Goal: Information Seeking & Learning: Understand process/instructions

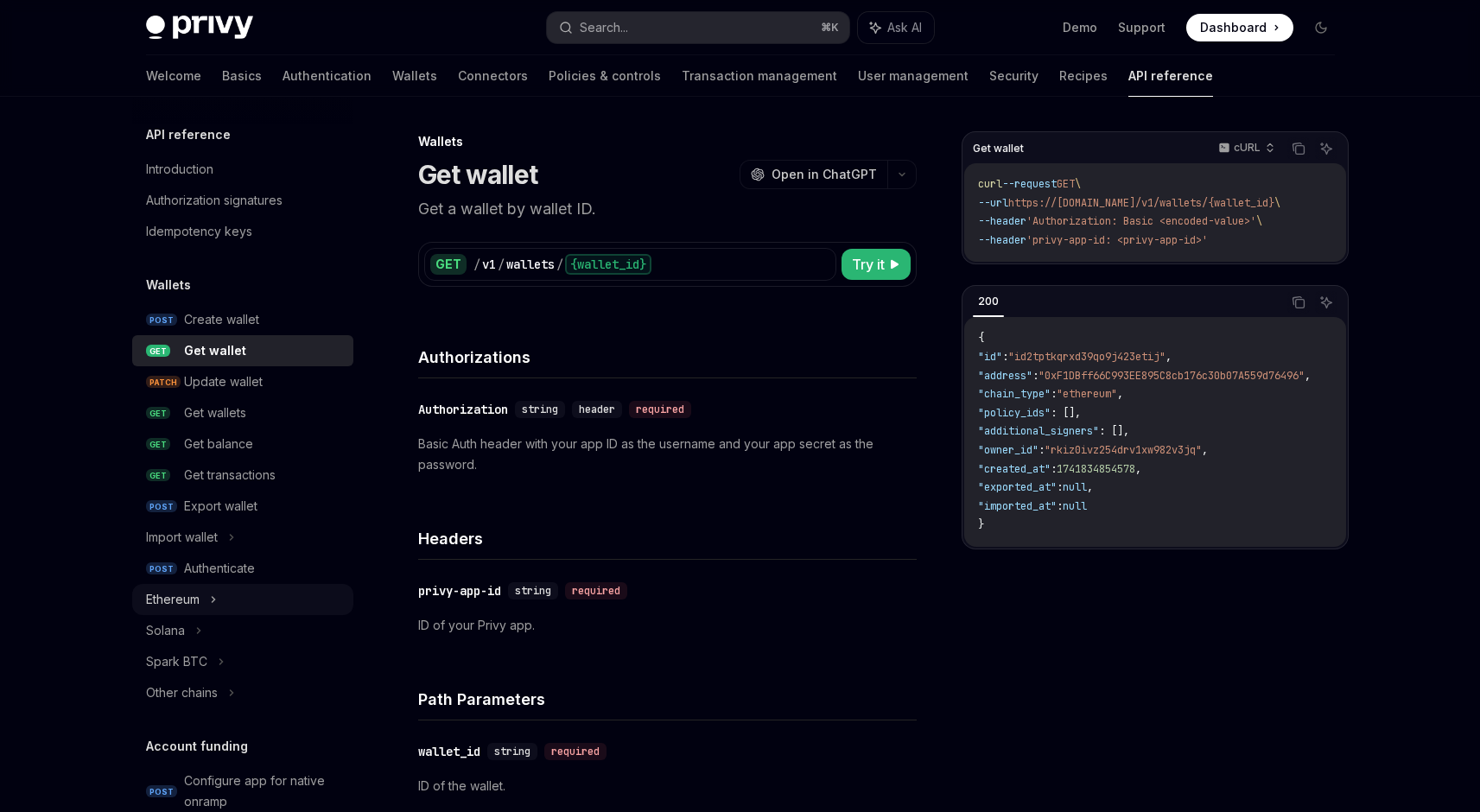
click at [253, 594] on div "Ethereum" at bounding box center [243, 600] width 221 height 31
type textarea "*"
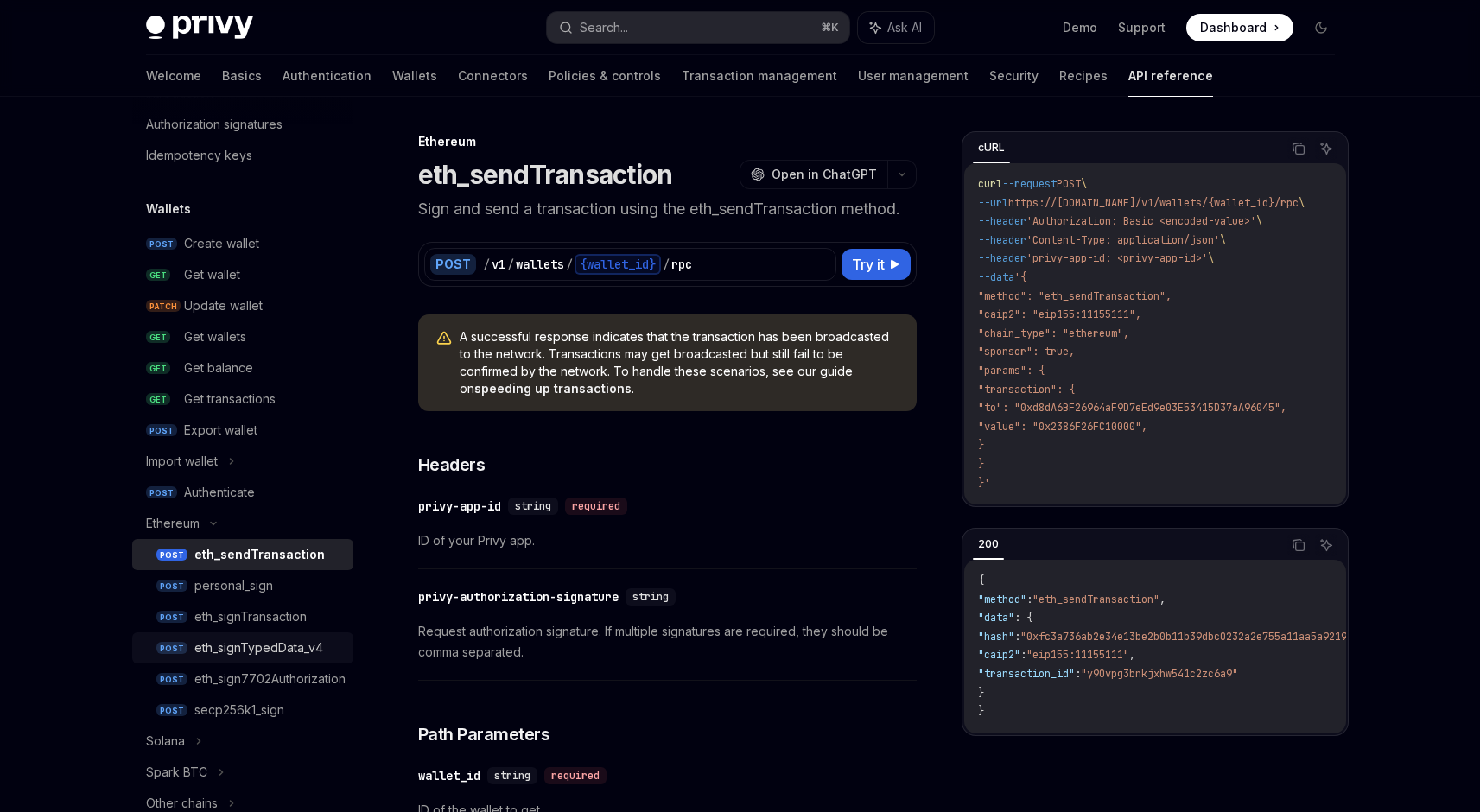
scroll to position [122, 0]
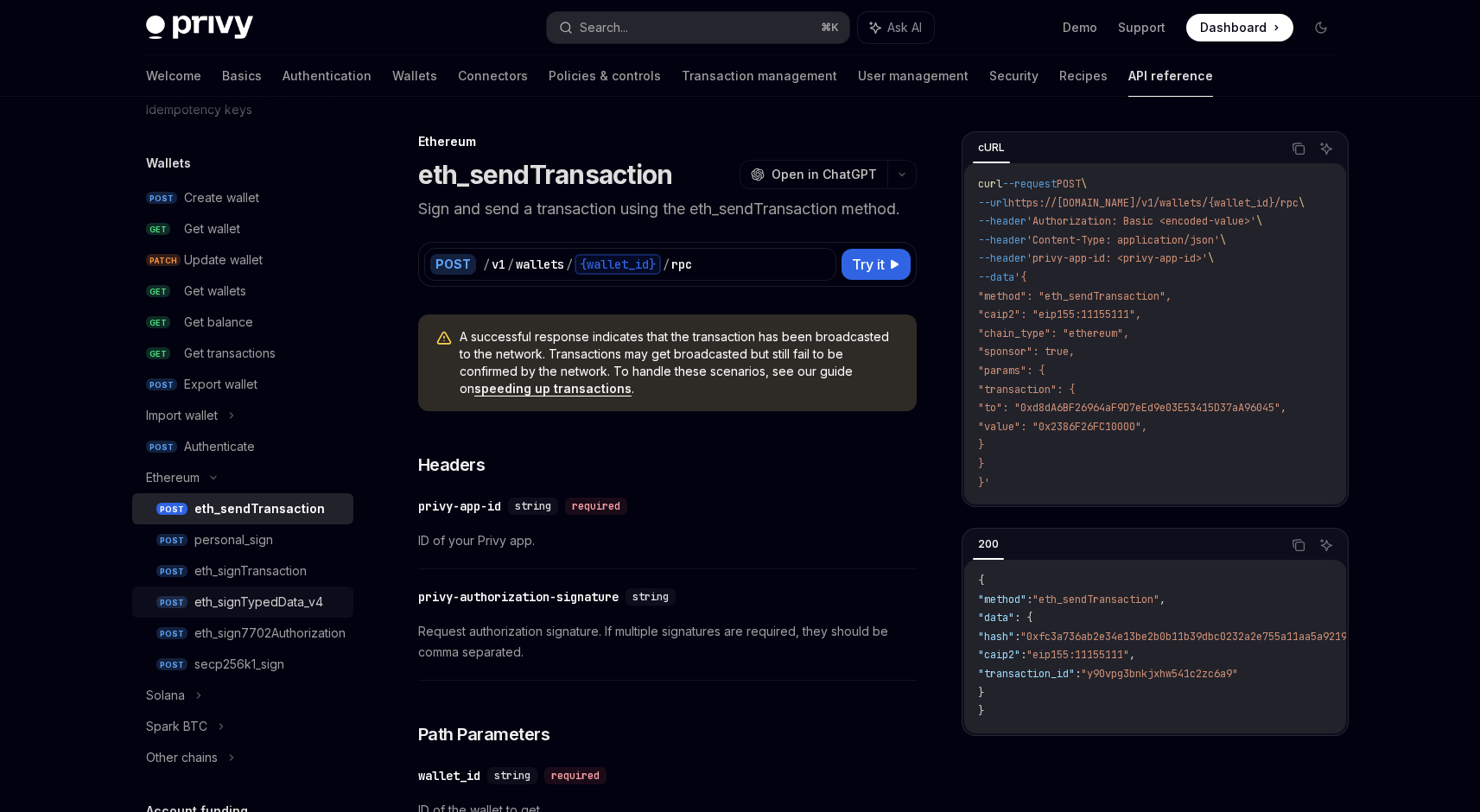
click at [319, 586] on link "POST eth_signTypedData_v4" at bounding box center [243, 602] width 221 height 31
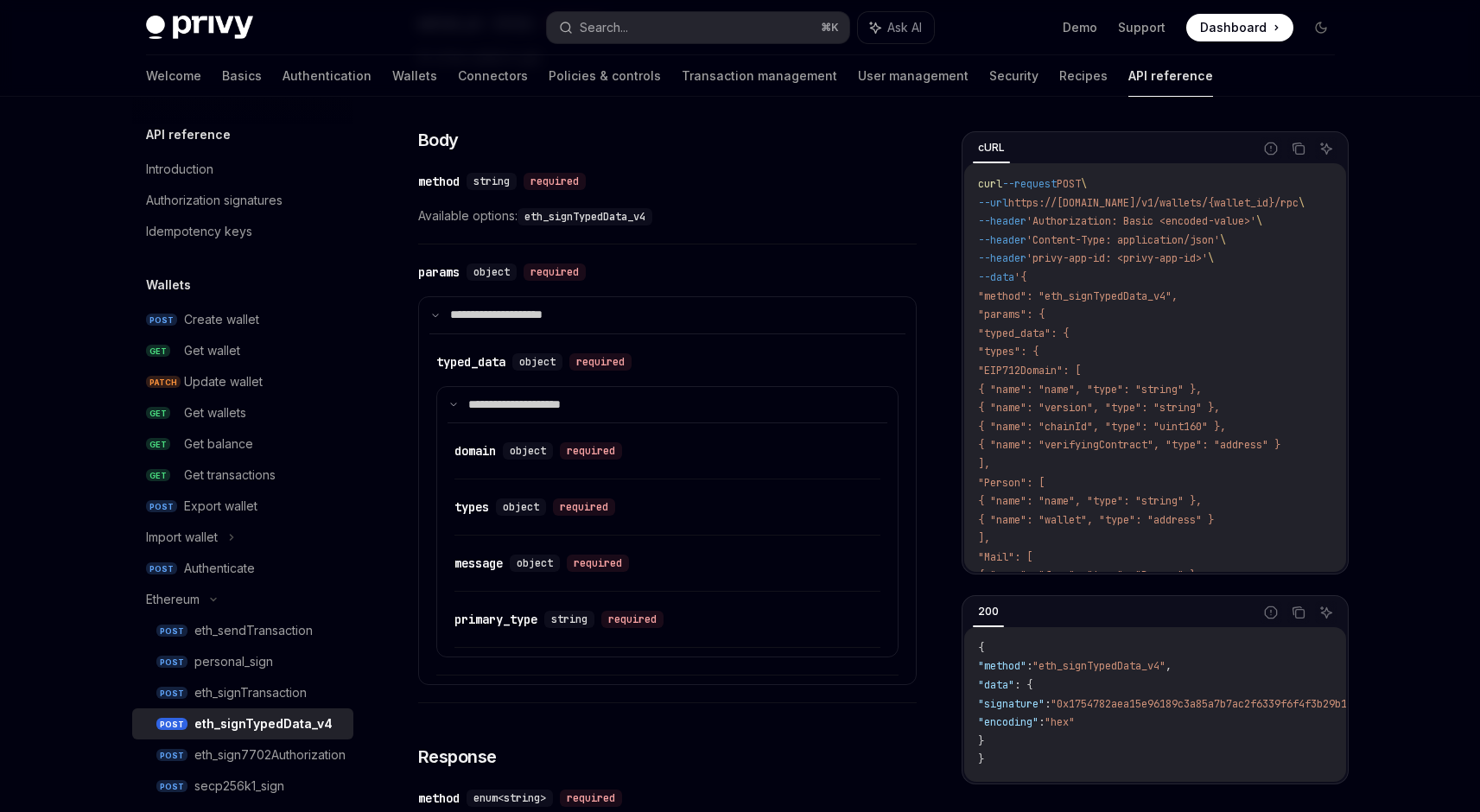
scroll to position [636, 0]
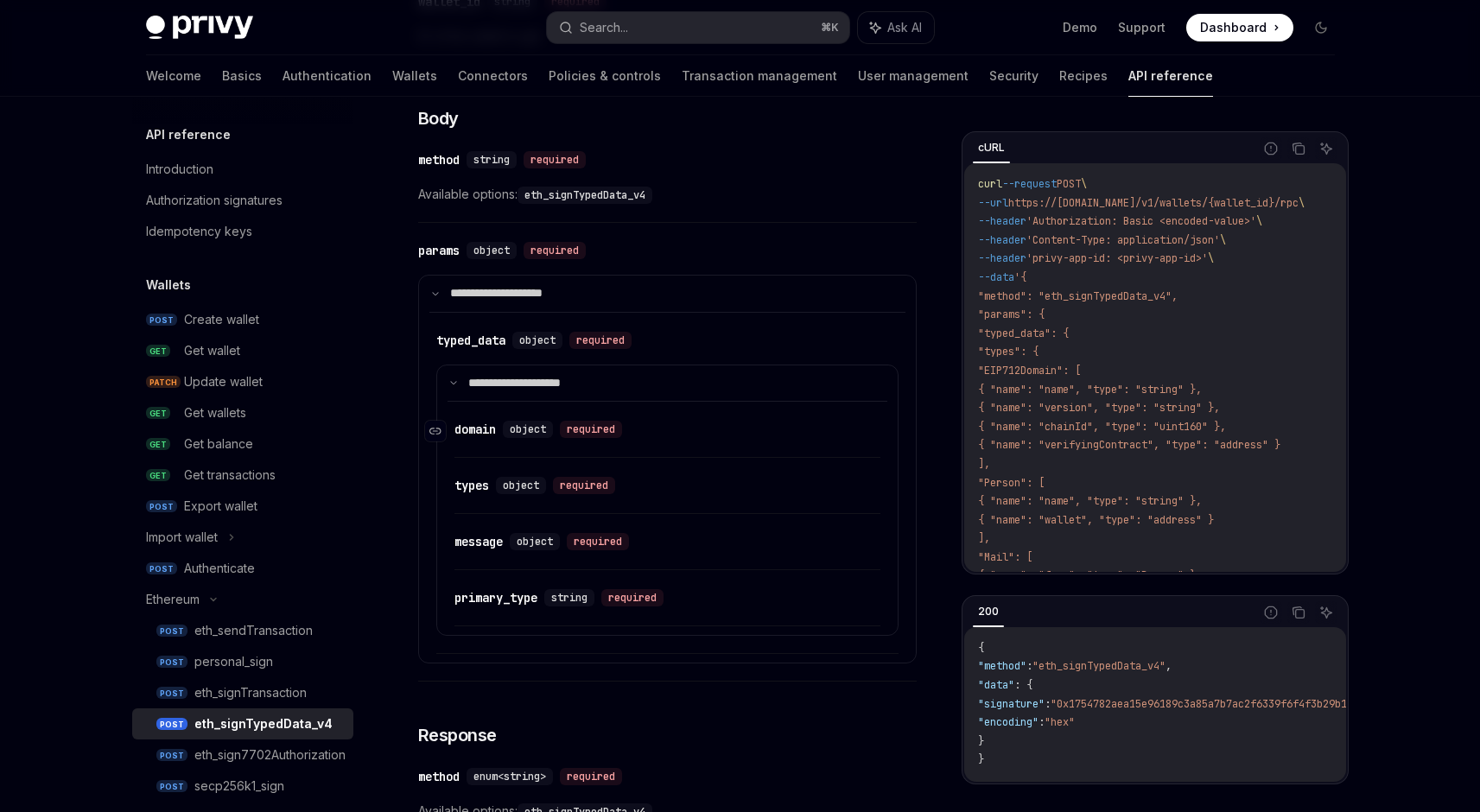
click at [533, 430] on span "object" at bounding box center [528, 430] width 37 height 13
click at [603, 439] on div "​ domain object required" at bounding box center [658, 430] width 408 height 21
click at [594, 431] on div "required" at bounding box center [591, 430] width 62 height 17
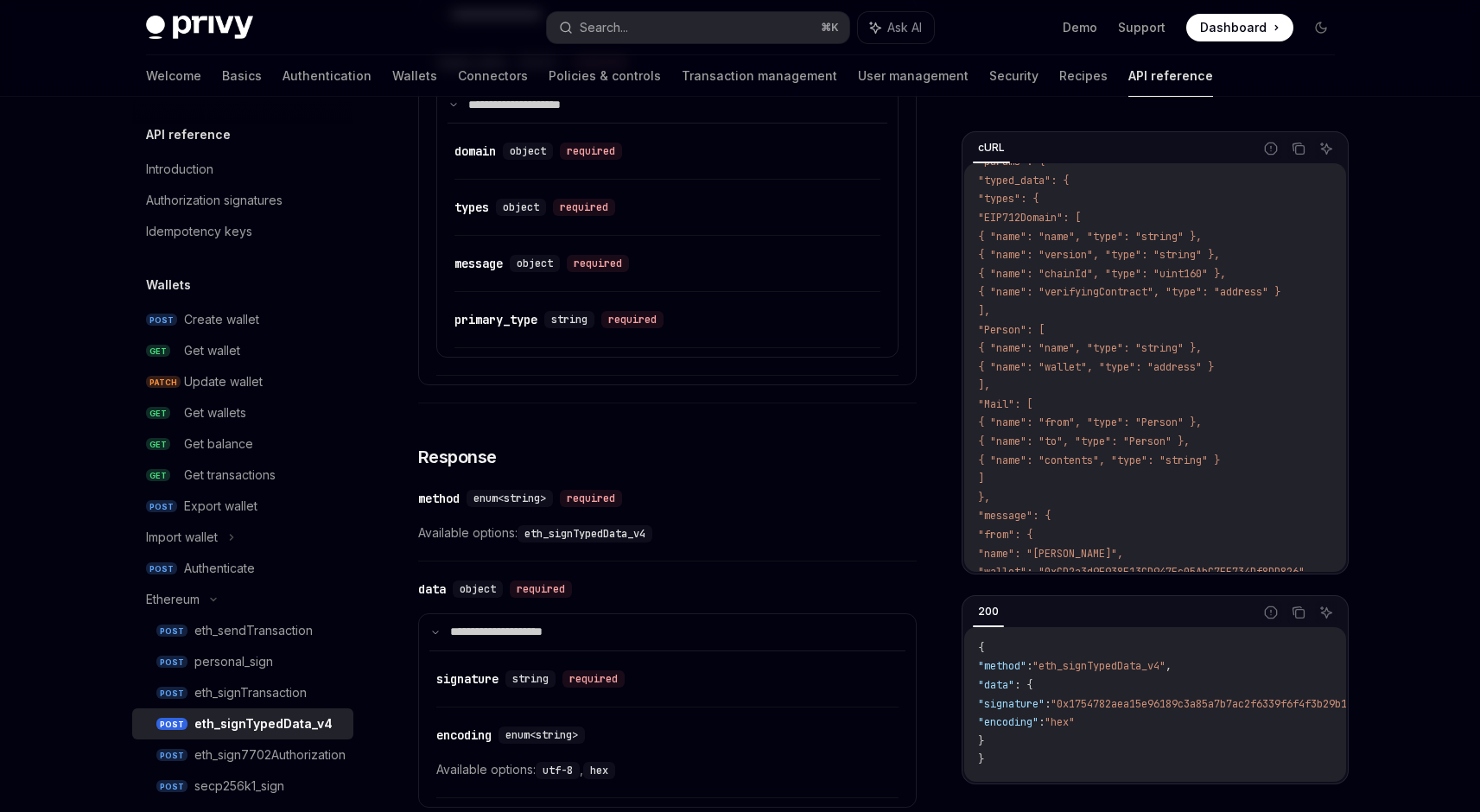
scroll to position [144, 0]
drag, startPoint x: 1019, startPoint y: 329, endPoint x: 1143, endPoint y: 399, distance: 142.4
click at [1143, 399] on code "curl --request POST \ --url https://api.privy.io/v1/wallets/{wallet_id}/rpc \ -…" at bounding box center [1196, 469] width 434 height 876
drag, startPoint x: 1135, startPoint y: 408, endPoint x: 1022, endPoint y: 333, distance: 135.6
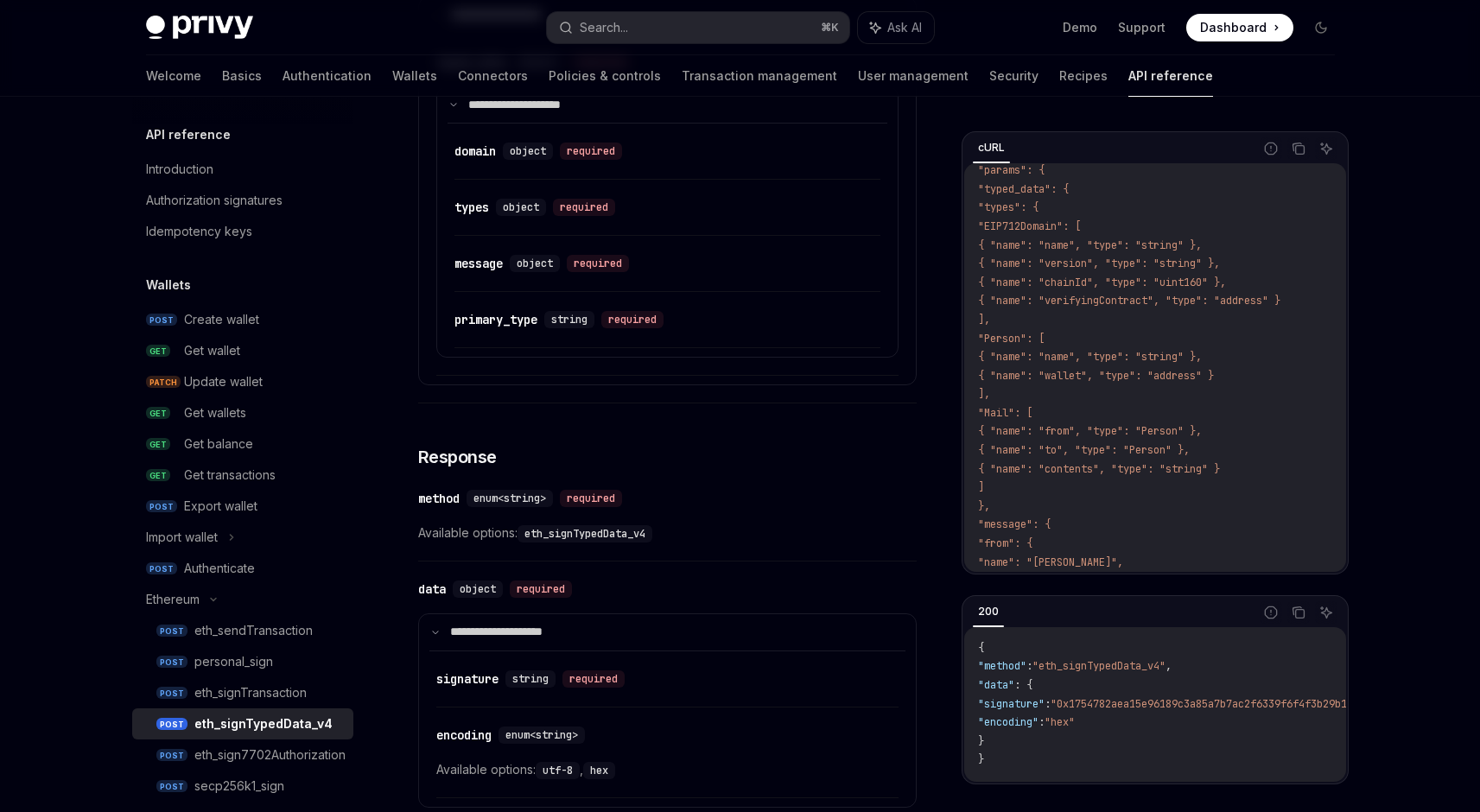
click at [1022, 333] on code "curl --request POST \ --url https://api.privy.io/v1/wallets/{wallet_id}/rpc \ -…" at bounding box center [1196, 469] width 434 height 876
click at [1022, 333] on span ""Person": [" at bounding box center [1011, 338] width 66 height 13
drag, startPoint x: 1024, startPoint y: 335, endPoint x: 1073, endPoint y: 391, distance: 74.4
click at [1073, 391] on code "curl --request POST \ --url https://api.privy.io/v1/wallets/{wallet_id}/rpc \ -…" at bounding box center [1196, 469] width 434 height 876
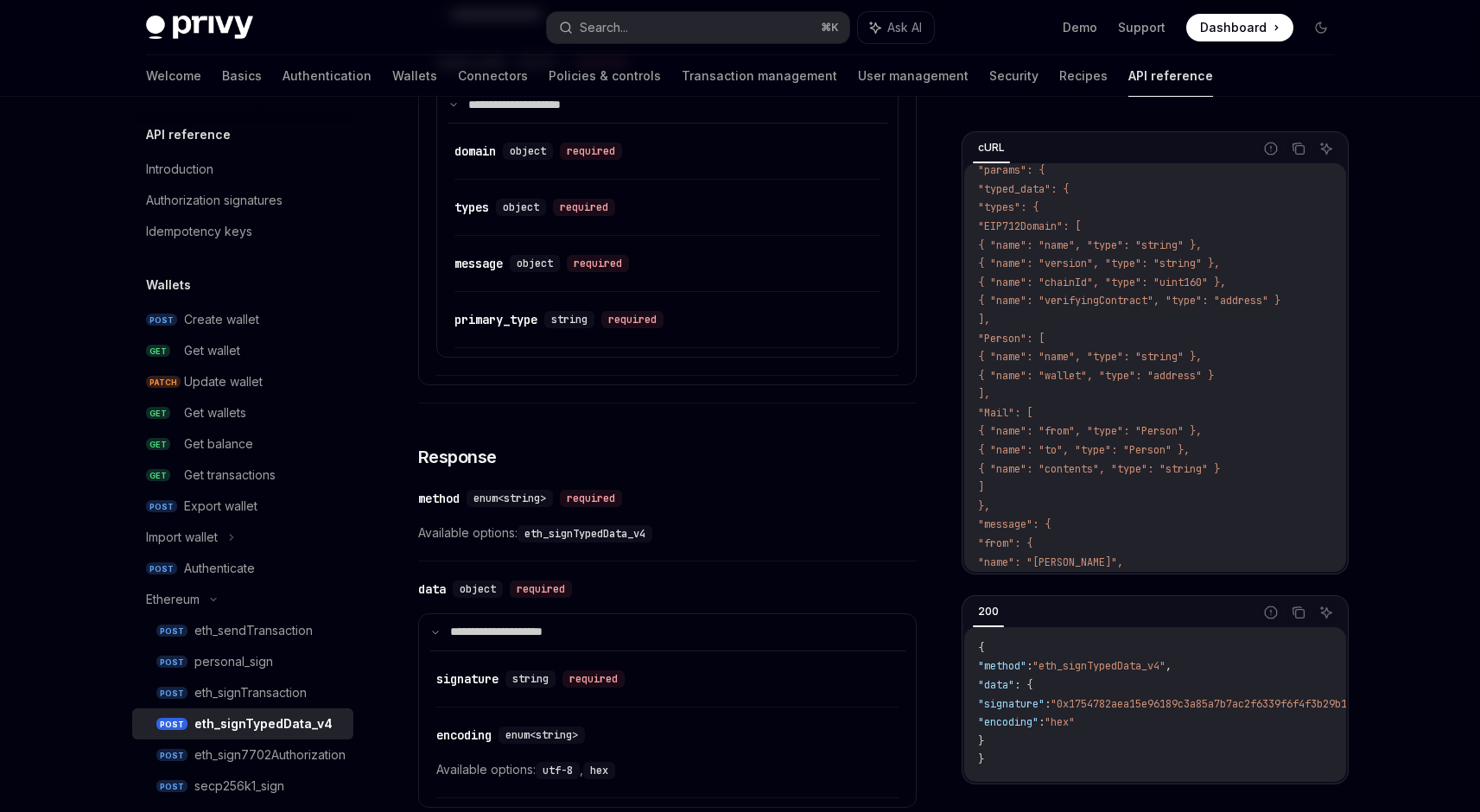
drag, startPoint x: 1058, startPoint y: 389, endPoint x: 1028, endPoint y: 332, distance: 64.4
click at [1028, 332] on code "curl --request POST \ --url https://api.privy.io/v1/wallets/{wallet_id}/rpc \ -…" at bounding box center [1196, 469] width 434 height 876
click at [1028, 332] on span ""Person": [" at bounding box center [1011, 338] width 66 height 13
drag, startPoint x: 1040, startPoint y: 349, endPoint x: 1073, endPoint y: 388, distance: 51.1
click at [1073, 388] on code "curl --request POST \ --url https://api.privy.io/v1/wallets/{wallet_id}/rpc \ -…" at bounding box center [1196, 469] width 434 height 876
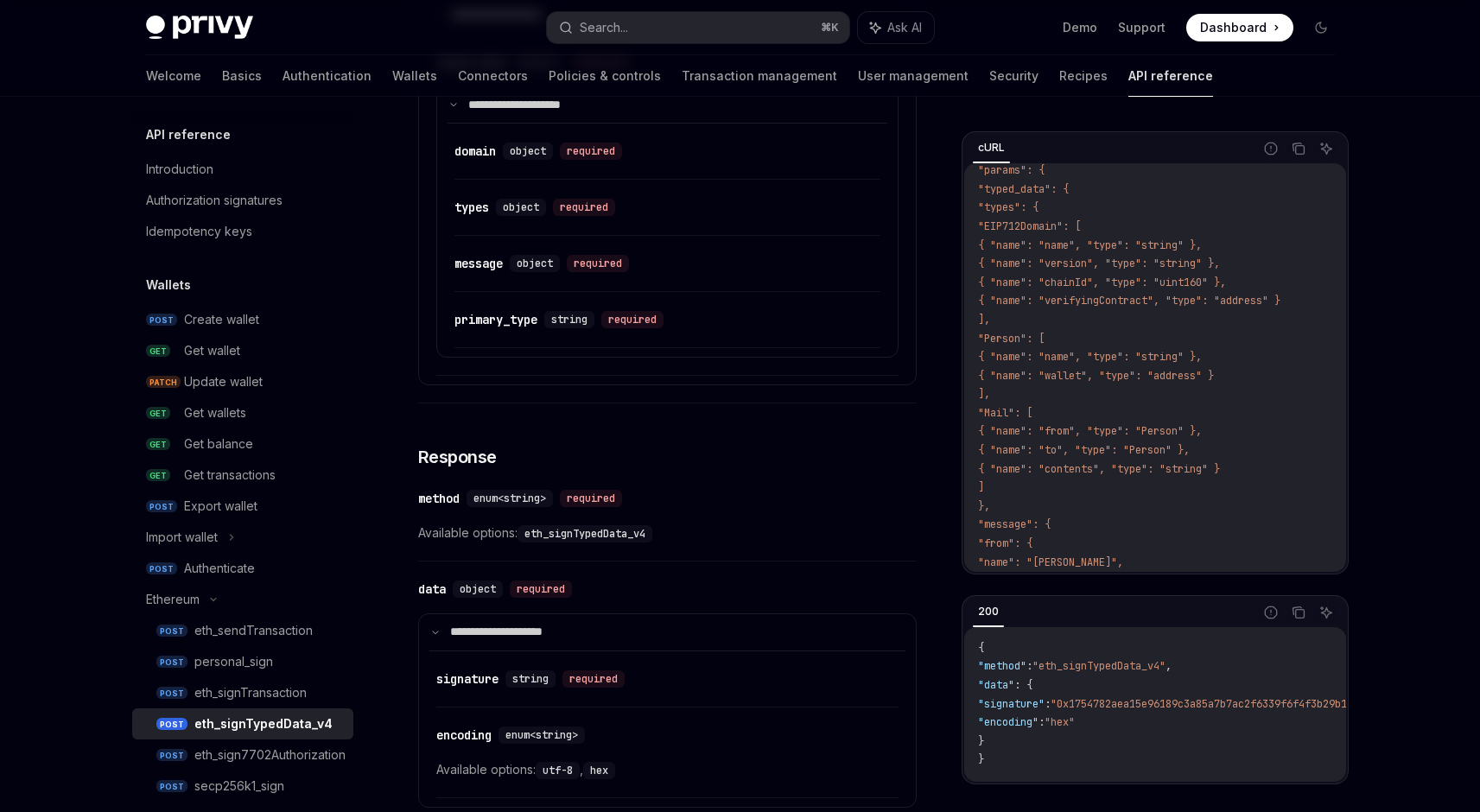
click at [1073, 388] on code "curl --request POST \ --url https://api.privy.io/v1/wallets/{wallet_id}/rpc \ -…" at bounding box center [1196, 469] width 434 height 876
drag, startPoint x: 1072, startPoint y: 399, endPoint x: 1027, endPoint y: 339, distance: 75.0
click at [1027, 339] on code "curl --request POST \ --url https://api.privy.io/v1/wallets/{wallet_id}/rpc \ -…" at bounding box center [1196, 469] width 434 height 876
click at [1027, 339] on span ""Person": [" at bounding box center [1011, 338] width 66 height 13
drag, startPoint x: 1027, startPoint y: 338, endPoint x: 1081, endPoint y: 398, distance: 80.7
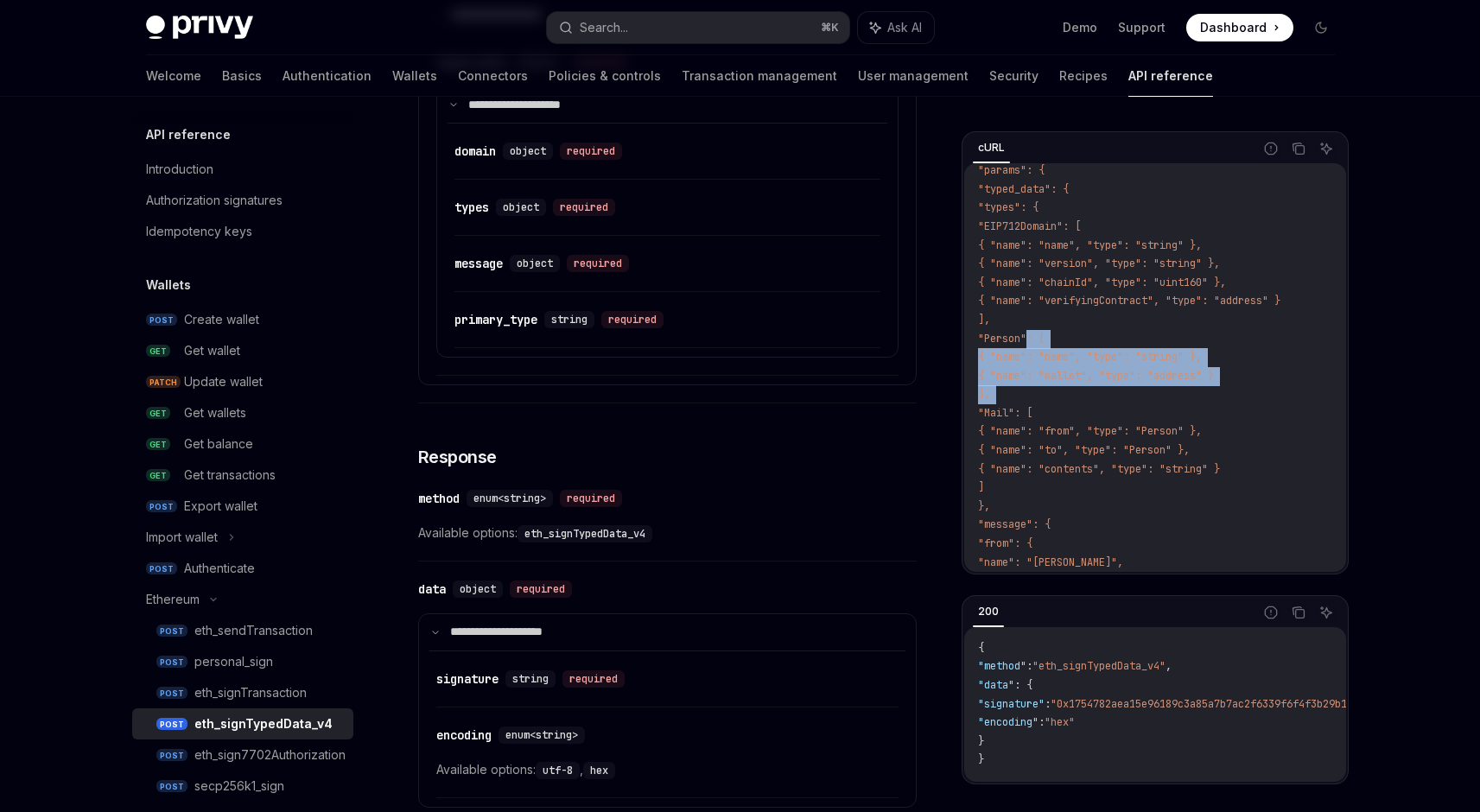
click at [1081, 398] on code "curl --request POST \ --url https://api.privy.io/v1/wallets/{wallet_id}/rpc \ -…" at bounding box center [1196, 469] width 434 height 876
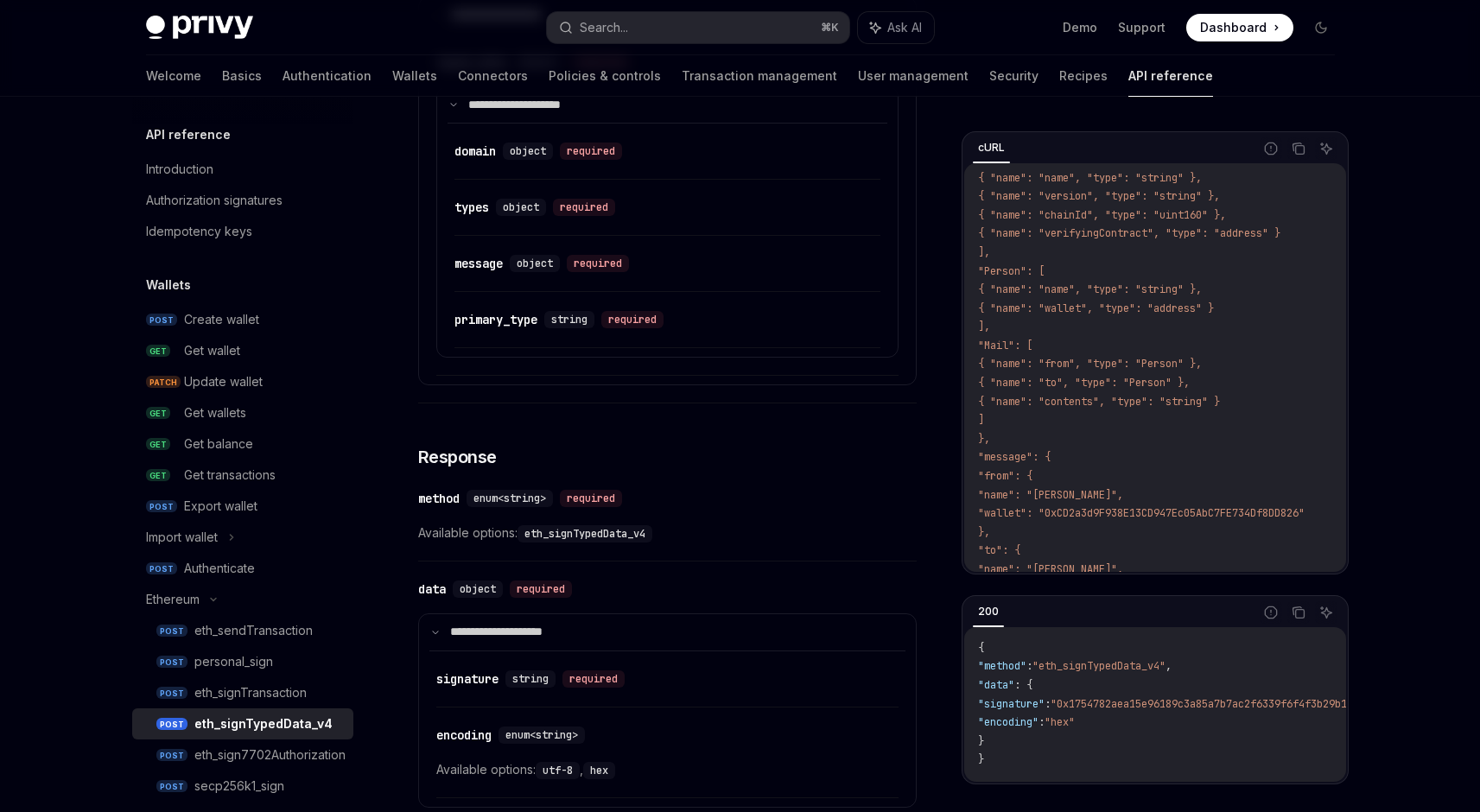
scroll to position [250, 0]
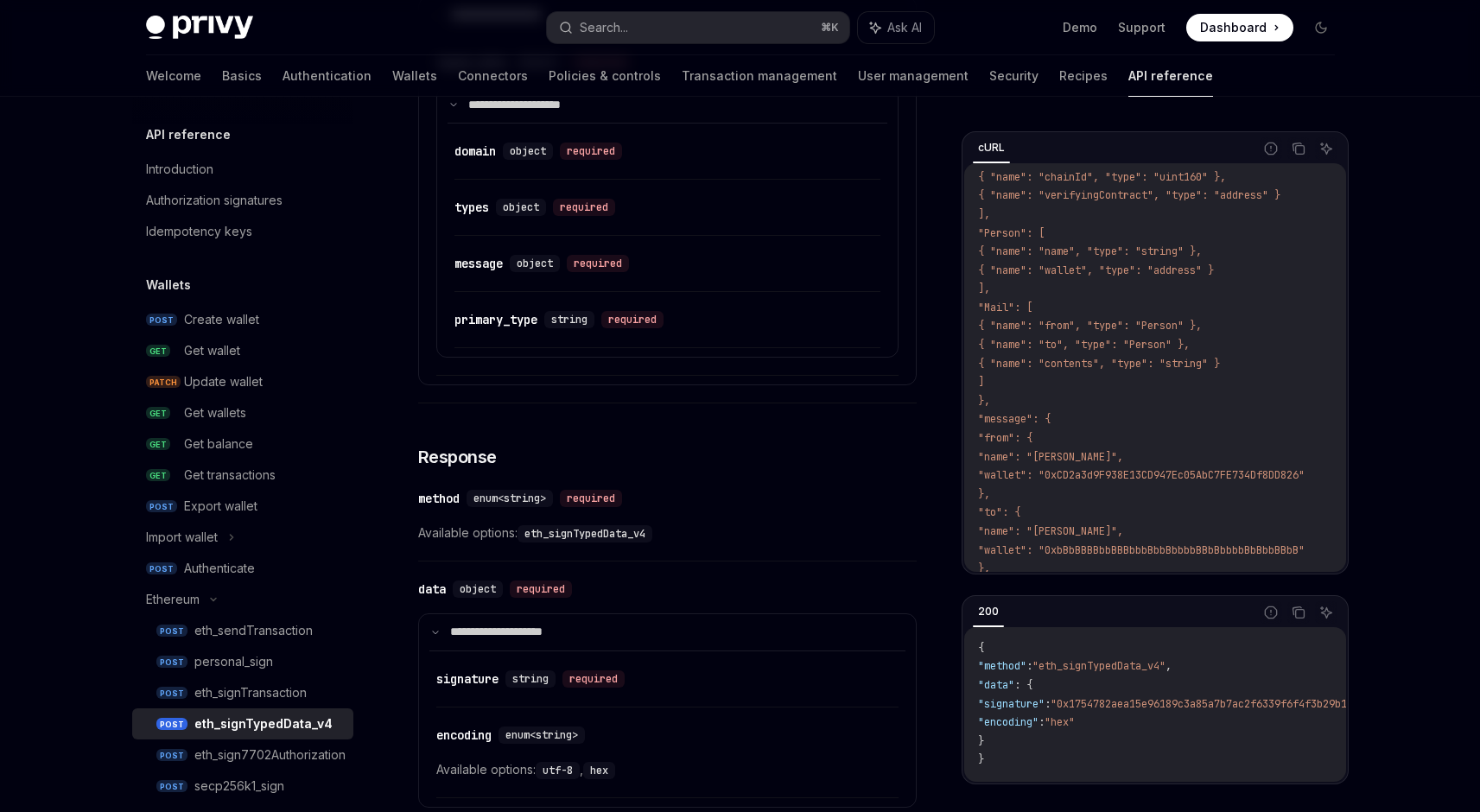
drag, startPoint x: 1029, startPoint y: 306, endPoint x: 1085, endPoint y: 389, distance: 100.1
click at [1085, 389] on code "curl --request POST \ --url https://api.privy.io/v1/wallets/{wallet_id}/rpc \ -…" at bounding box center [1196, 364] width 434 height 876
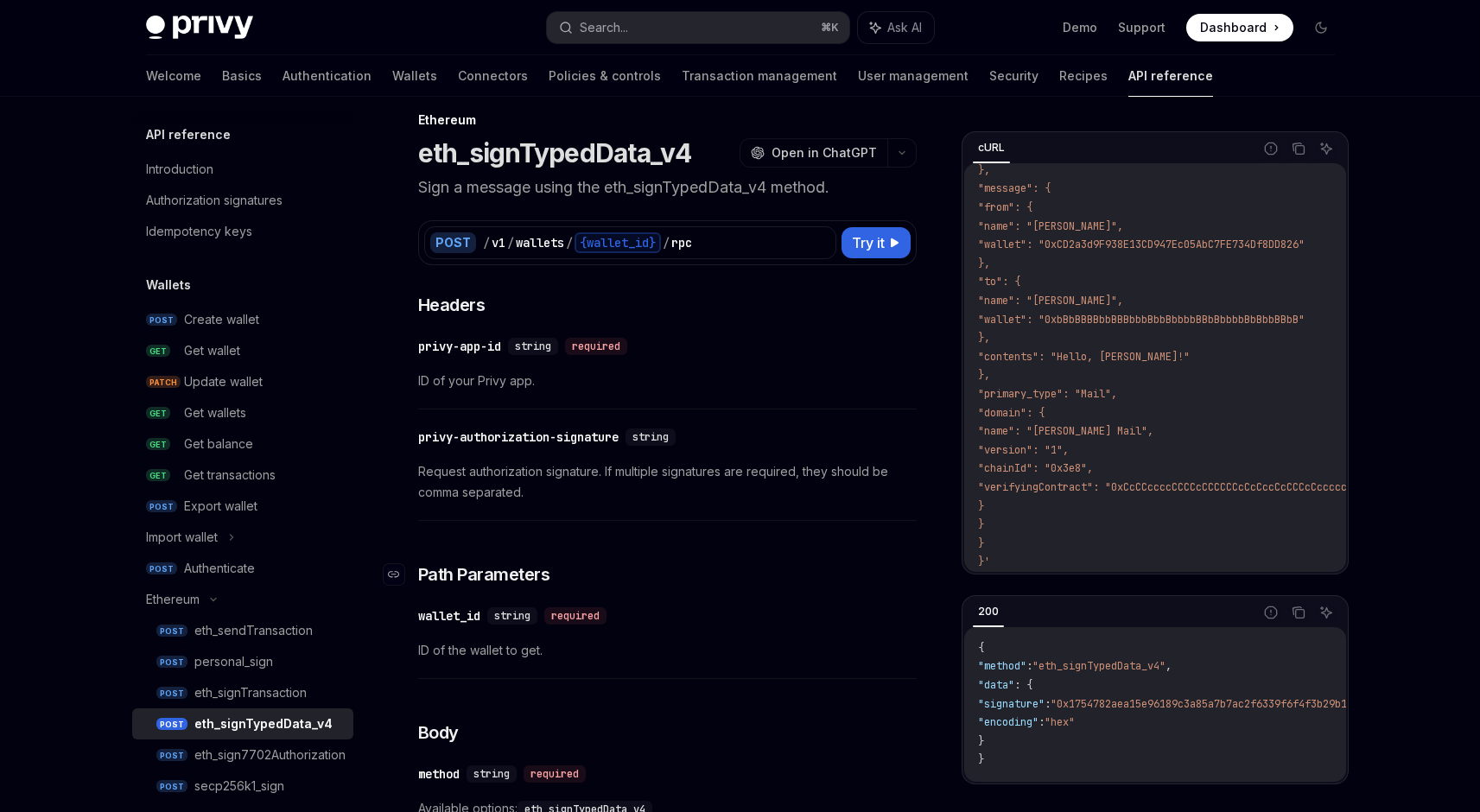
scroll to position [0, 0]
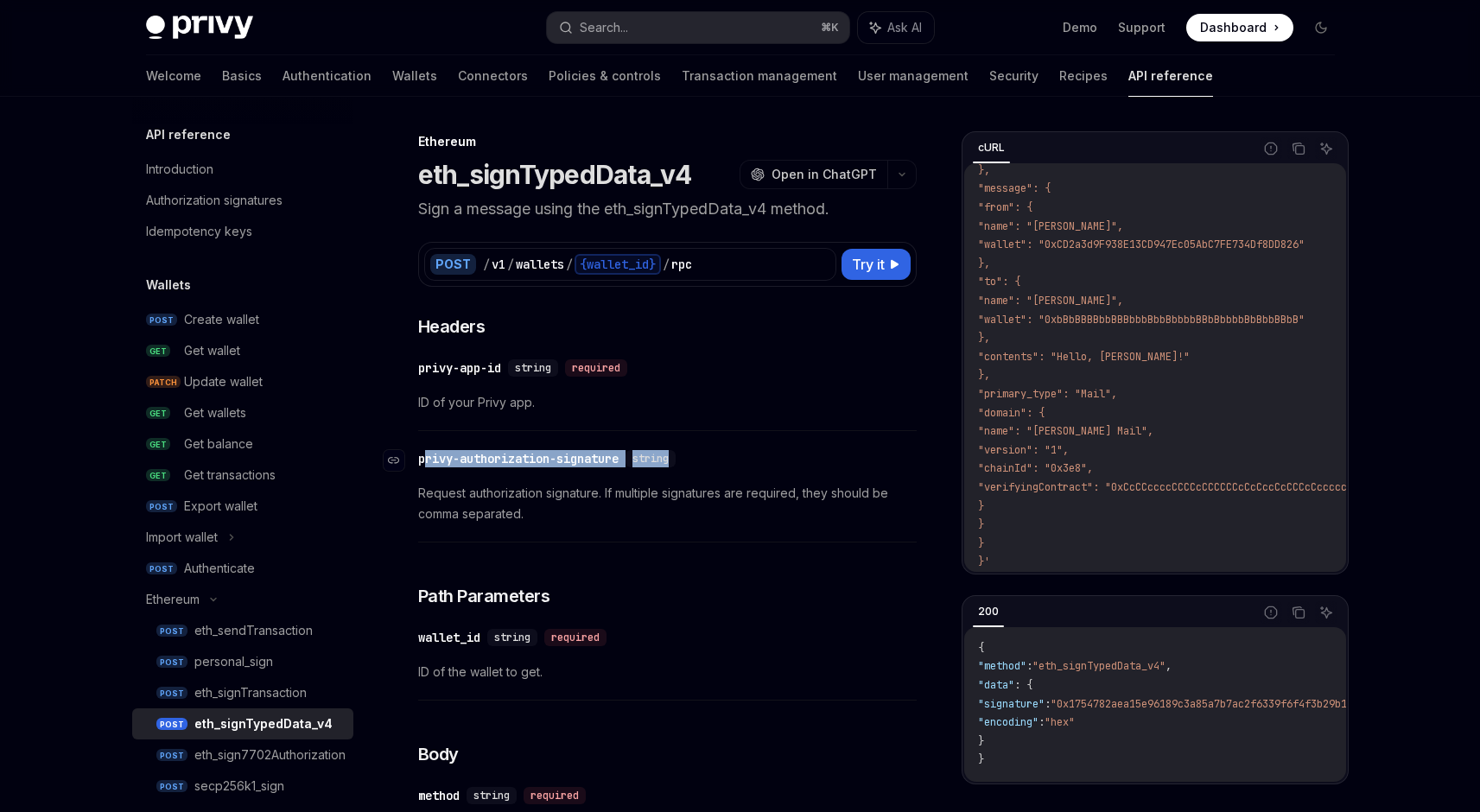
drag, startPoint x: 424, startPoint y: 461, endPoint x: 689, endPoint y: 468, distance: 265.1
click at [689, 468] on div "​ privy-authorization-signature string" at bounding box center [658, 459] width 481 height 21
drag, startPoint x: 698, startPoint y: 463, endPoint x: 416, endPoint y: 462, distance: 282.0
click at [418, 462] on div "​ privy-authorization-signature string" at bounding box center [658, 459] width 481 height 21
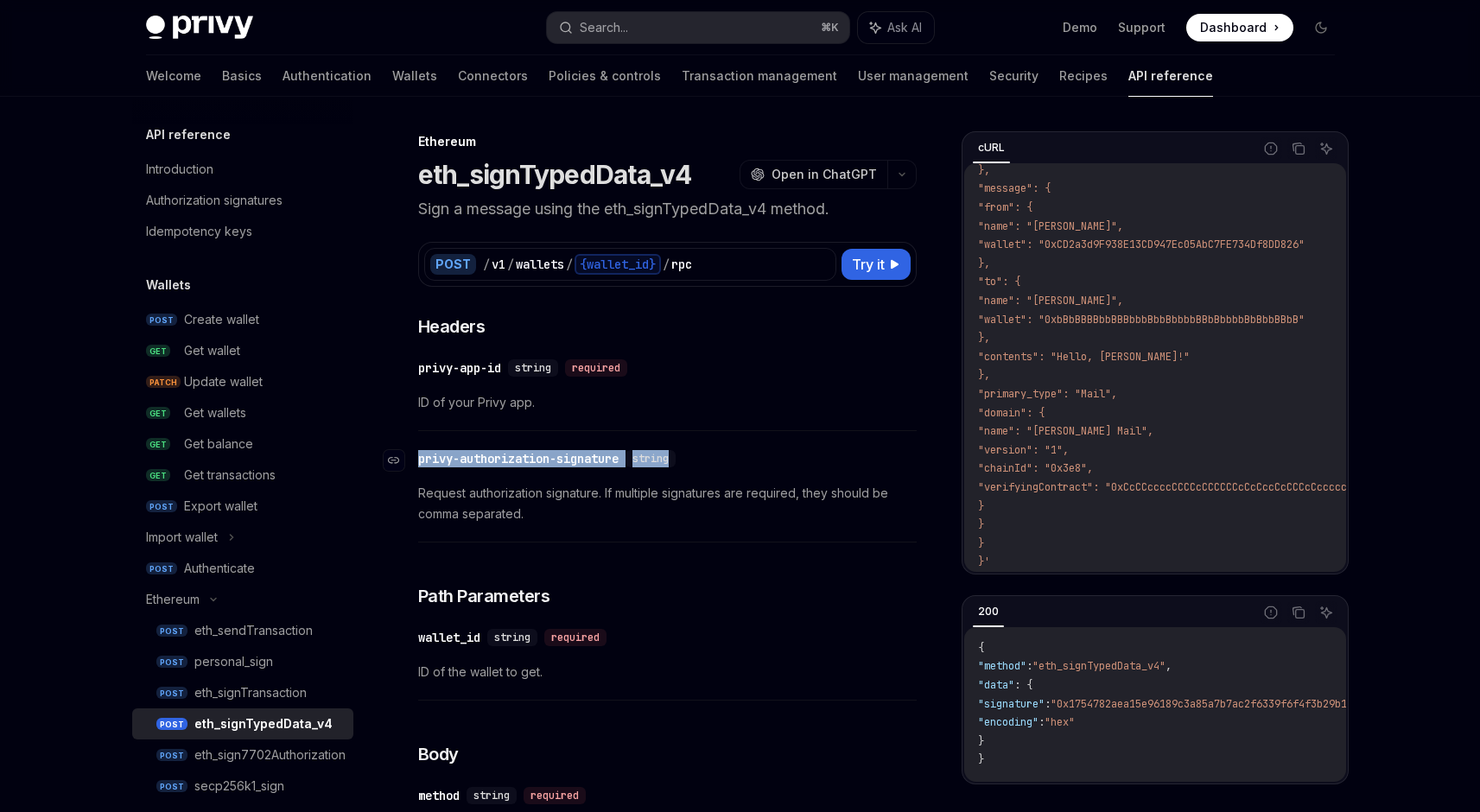
click at [416, 462] on link "​" at bounding box center [401, 460] width 35 height 35
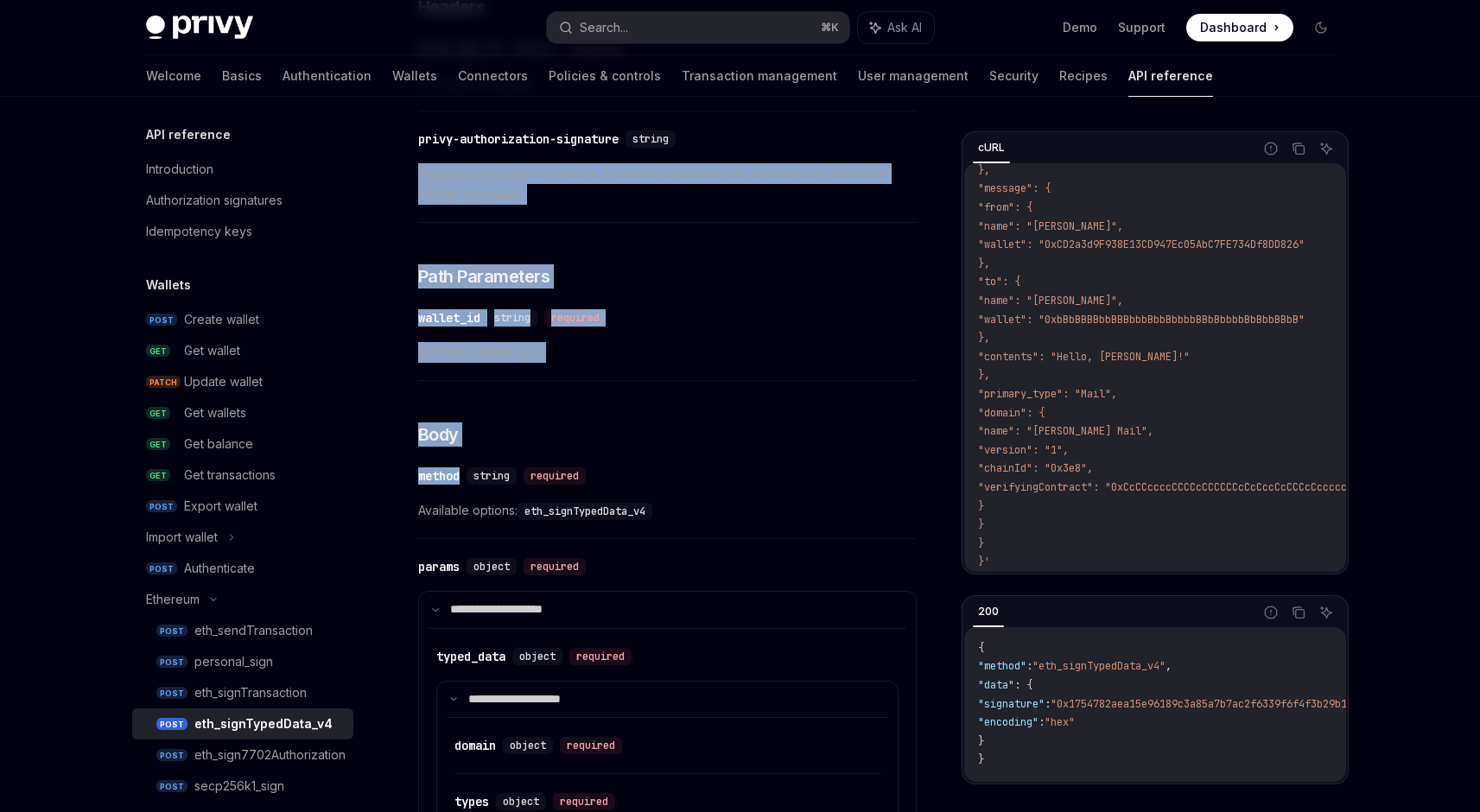
scroll to position [334, 0]
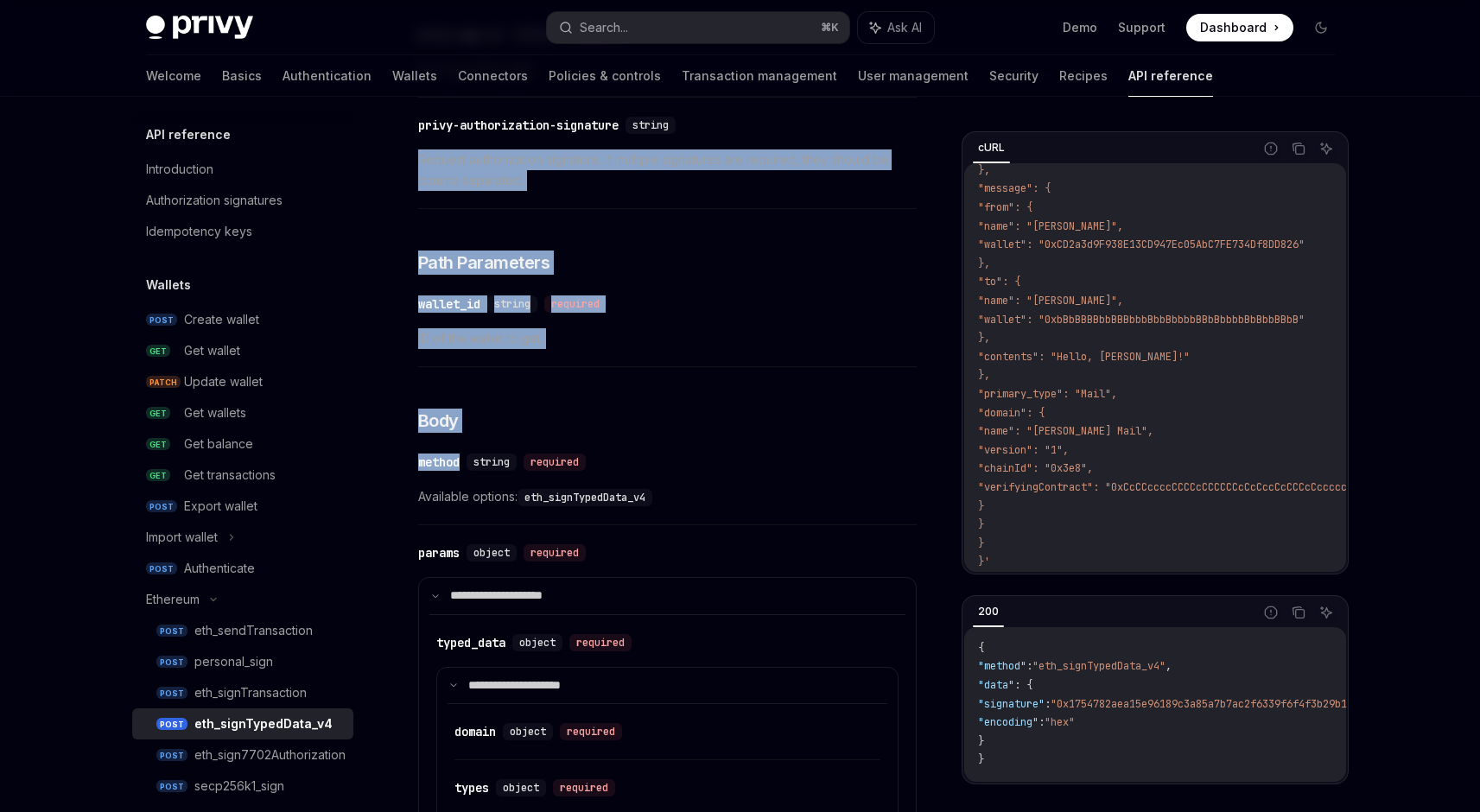
drag, startPoint x: 421, startPoint y: 461, endPoint x: 476, endPoint y: 462, distance: 55.0
click at [476, 462] on div "Ethereum eth_signTypedData_v4 OpenAI Open in ChatGPT Sign a message using the e…" at bounding box center [505, 730] width 829 height 1865
click at [476, 462] on span "string" at bounding box center [492, 461] width 37 height 13
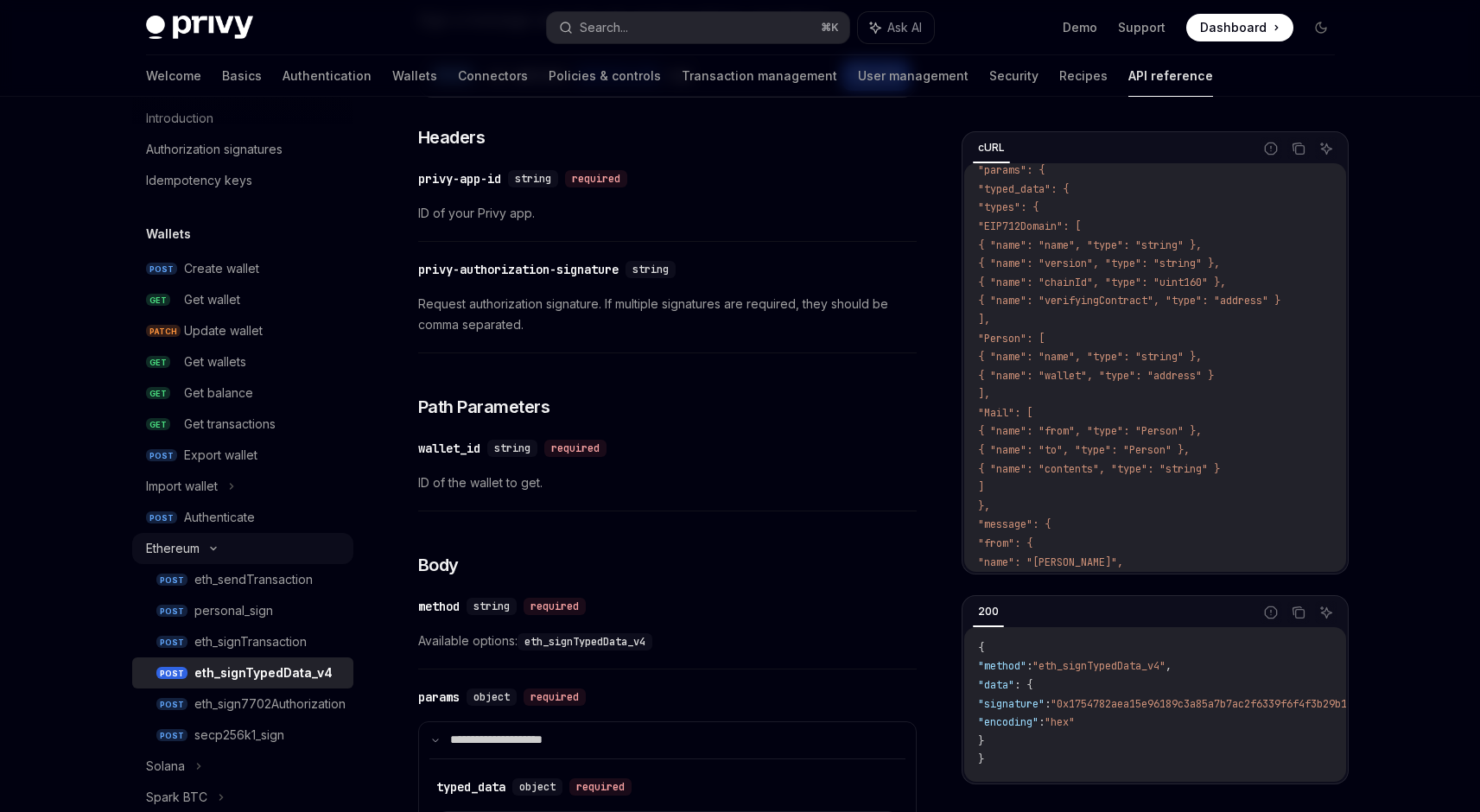
scroll to position [315, 0]
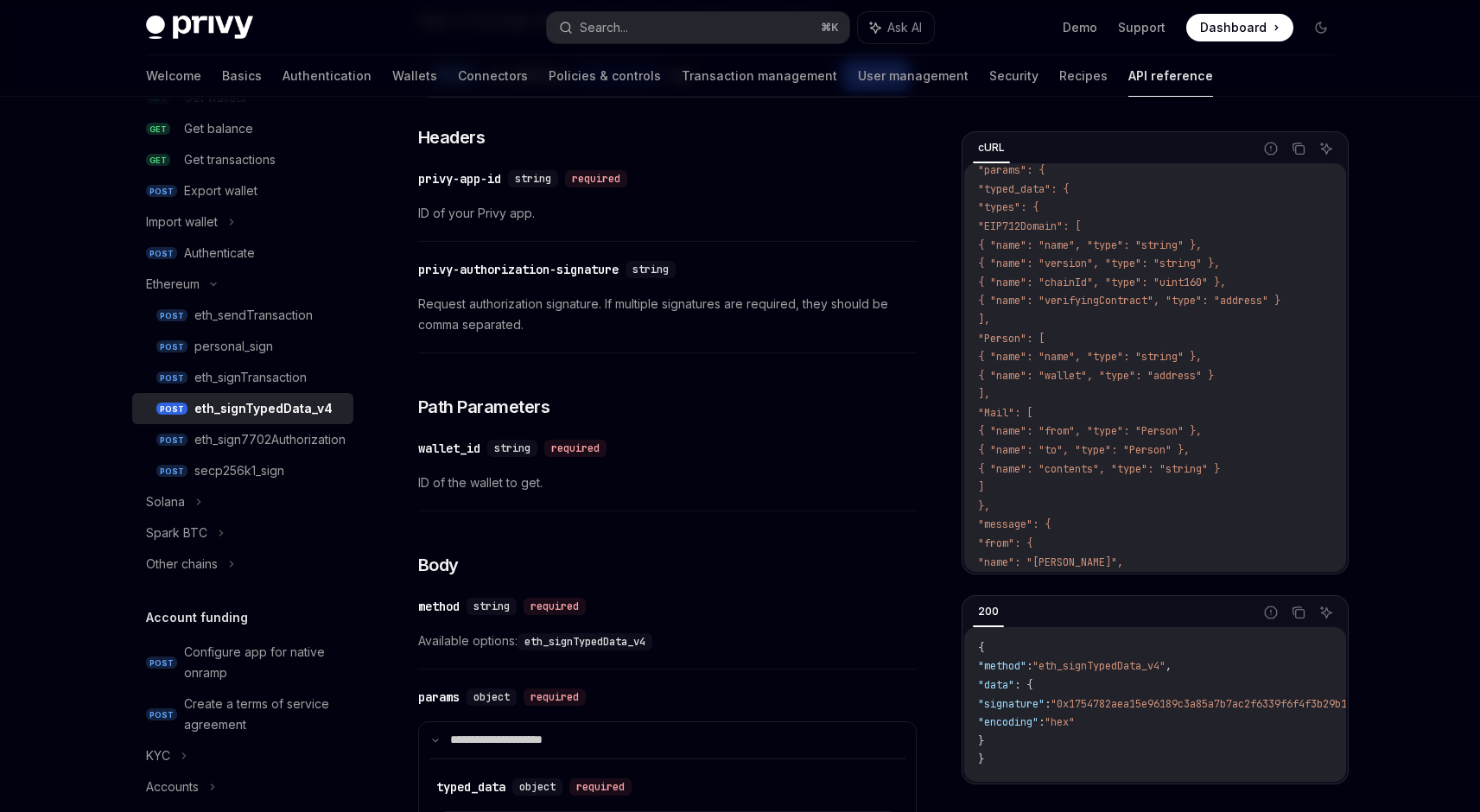
click at [300, 400] on div "eth_signTypedData_v4" at bounding box center [263, 408] width 138 height 21
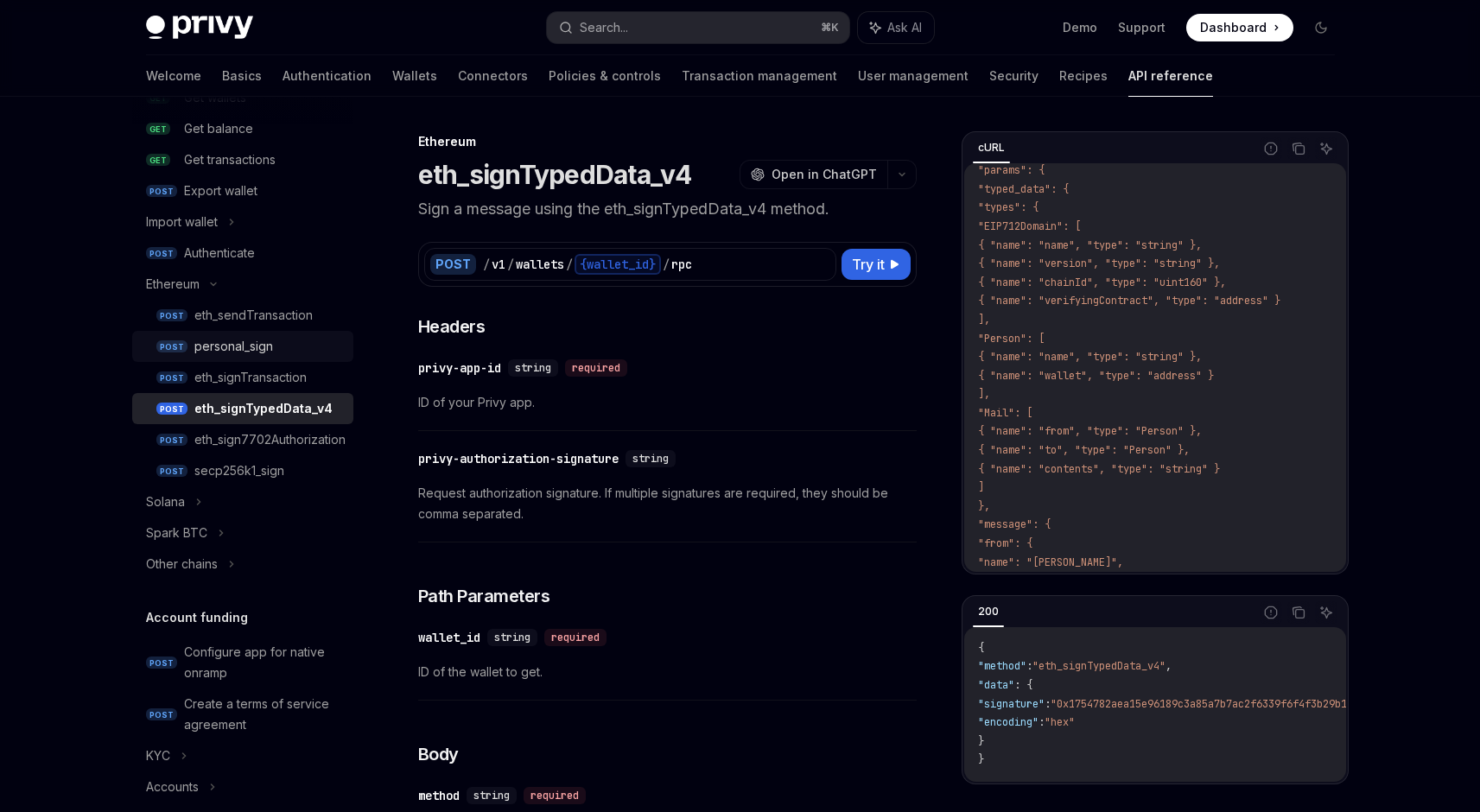
click at [284, 344] on div "personal_sign" at bounding box center [268, 347] width 149 height 21
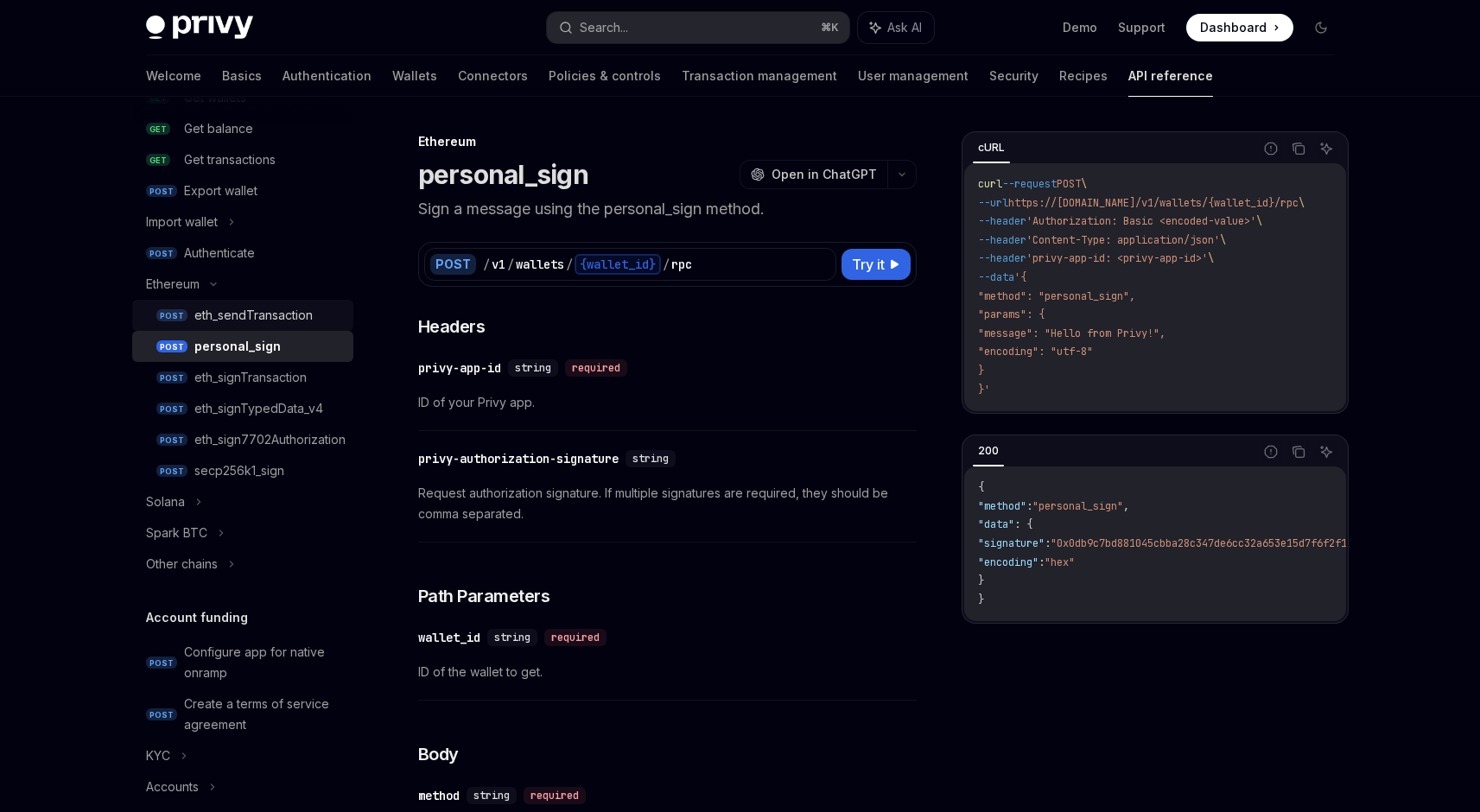
click at [295, 324] on div "eth_sendTransaction" at bounding box center [253, 315] width 118 height 21
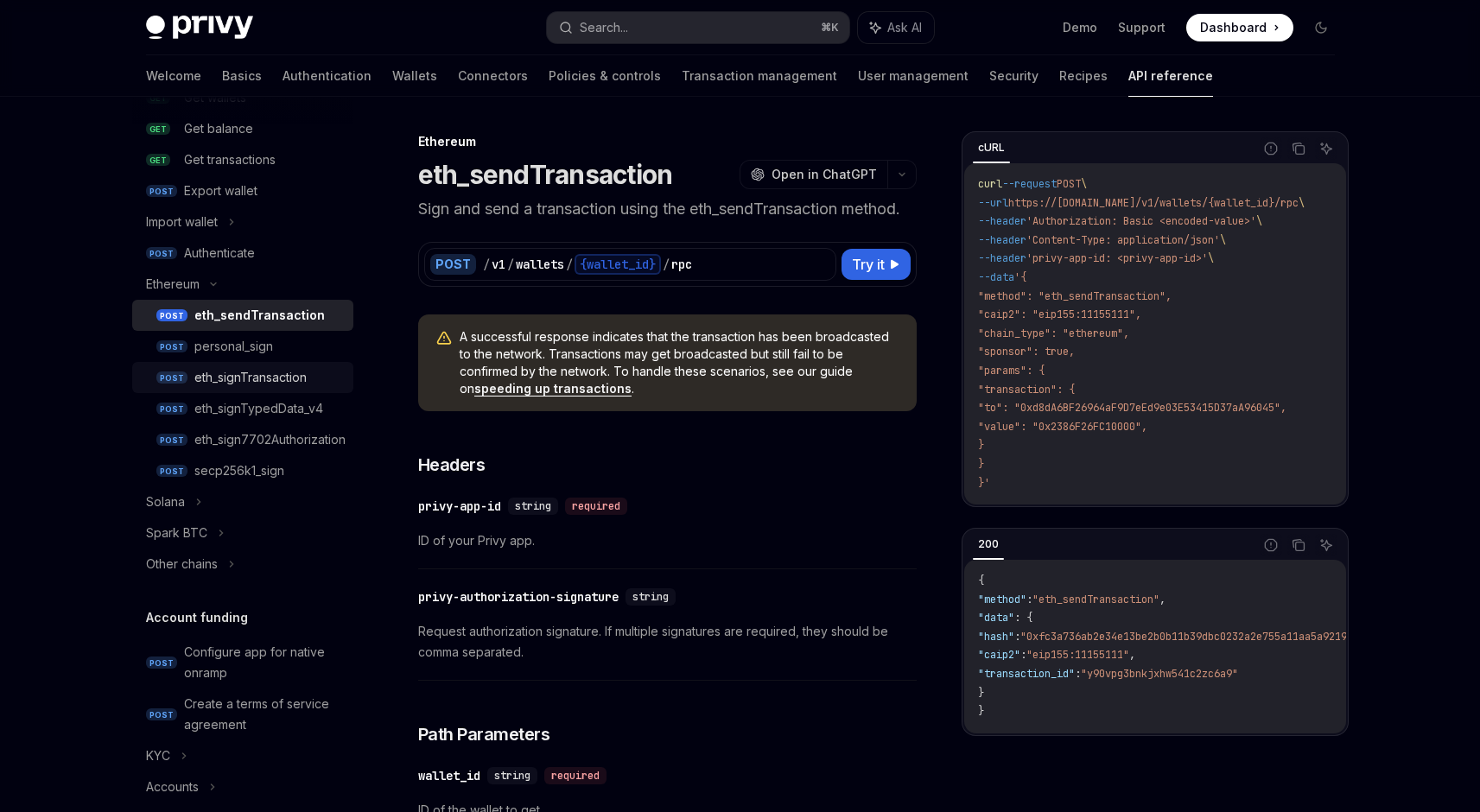
click at [326, 389] on link "POST eth_signTransaction" at bounding box center [243, 378] width 221 height 31
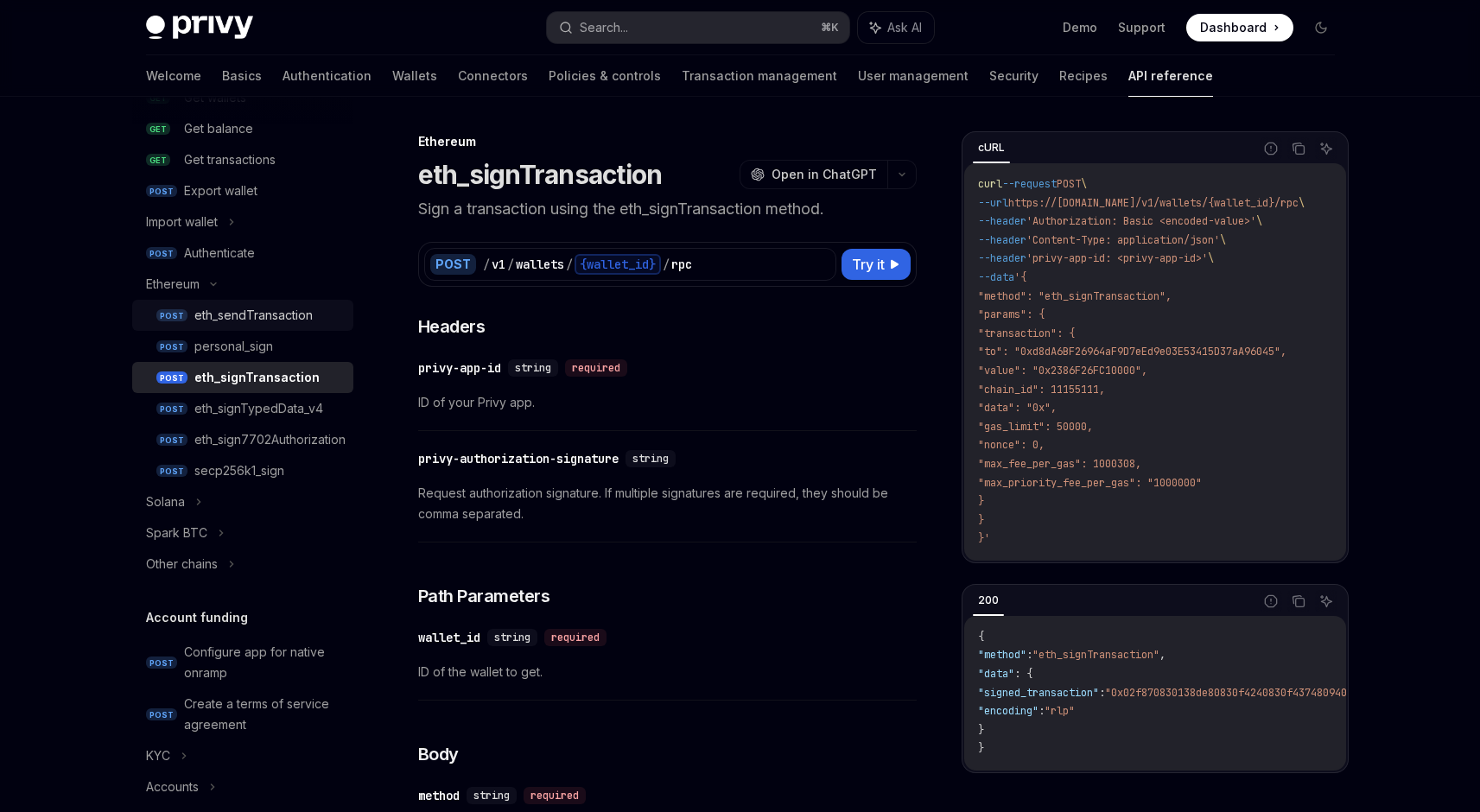
click at [305, 313] on div "eth_sendTransaction" at bounding box center [253, 315] width 118 height 21
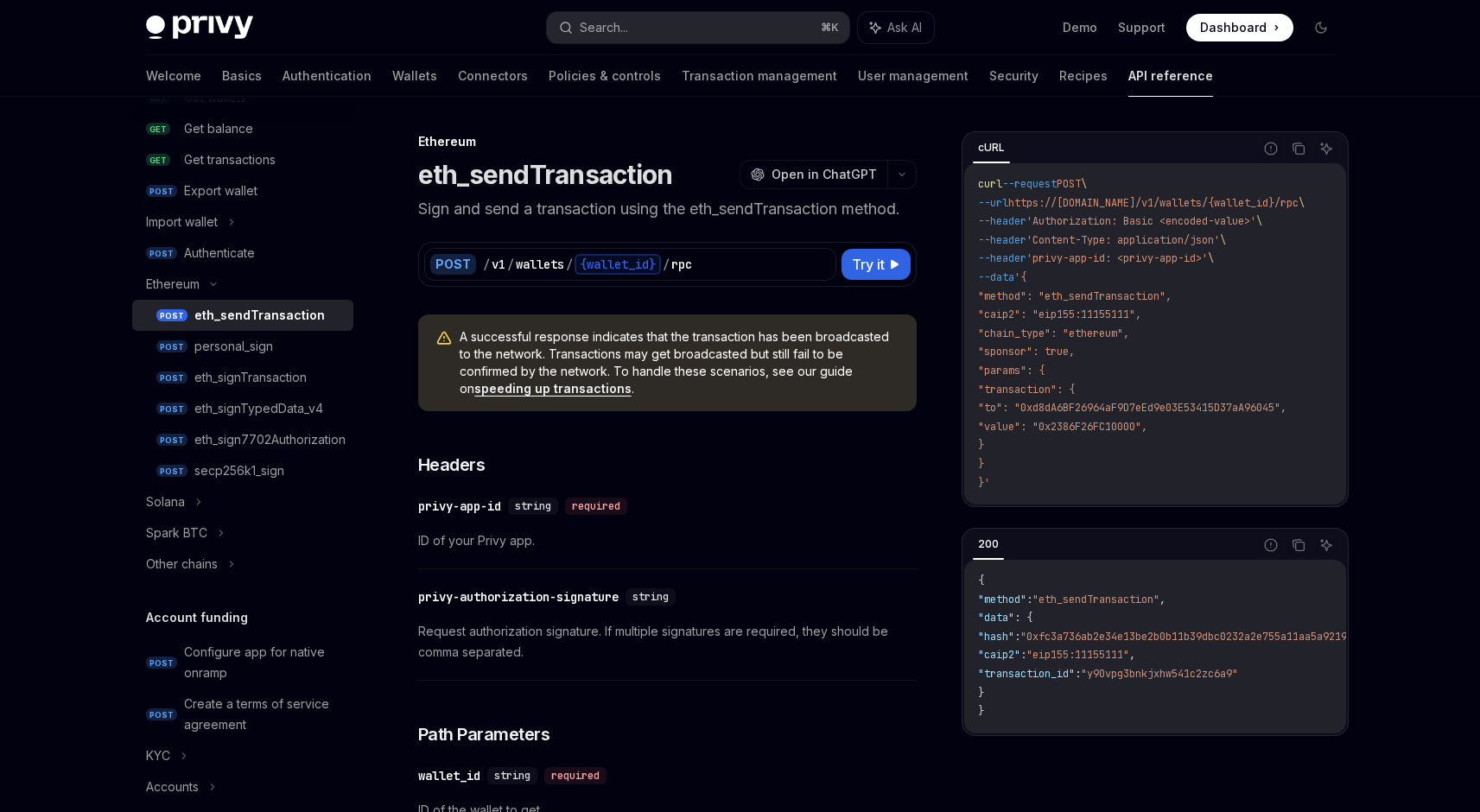
click at [245, 304] on link "POST eth_sendTransaction" at bounding box center [243, 315] width 221 height 31
click at [295, 410] on div "eth_signTypedData_v4" at bounding box center [259, 408] width 129 height 21
type textarea "*"
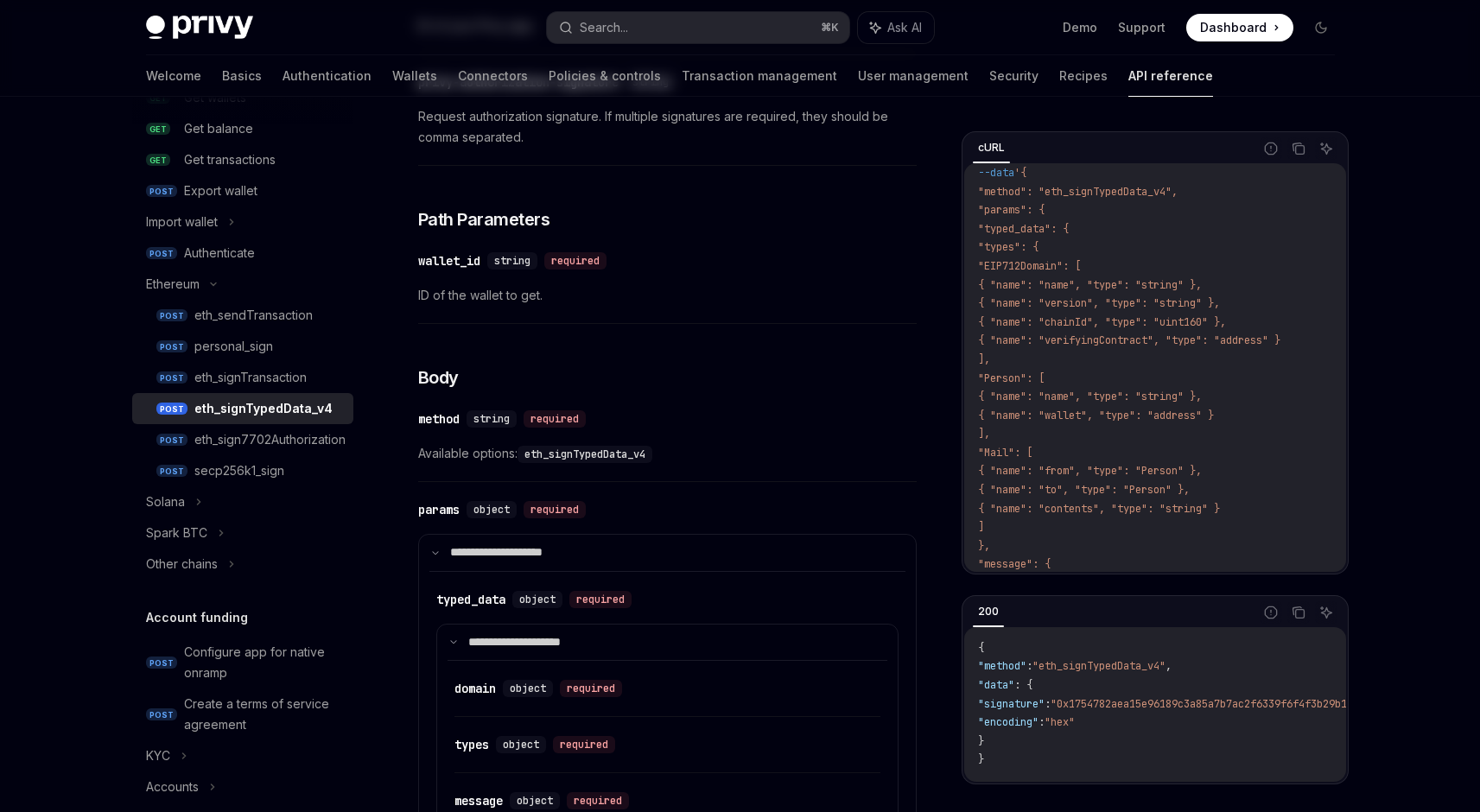
scroll to position [475, 0]
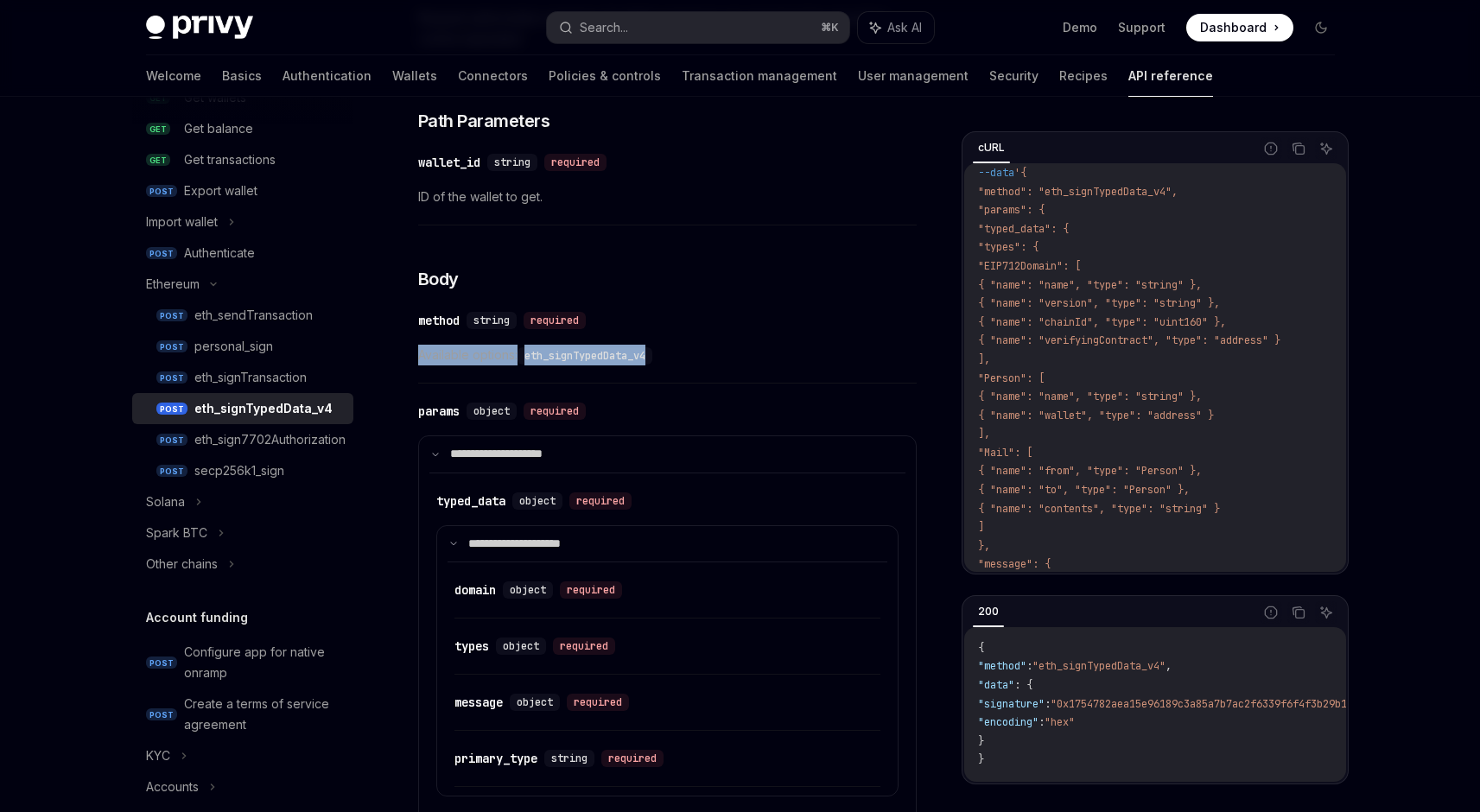
drag, startPoint x: 381, startPoint y: 345, endPoint x: 692, endPoint y: 349, distance: 311.0
click at [692, 349] on div "Ethereum eth_signTypedData_v4 OpenAI Open in ChatGPT Sign a message using the e…" at bounding box center [505, 588] width 829 height 1865
click at [692, 349] on span "Available options: eth_signTypedData_v4" at bounding box center [667, 356] width 499 height 21
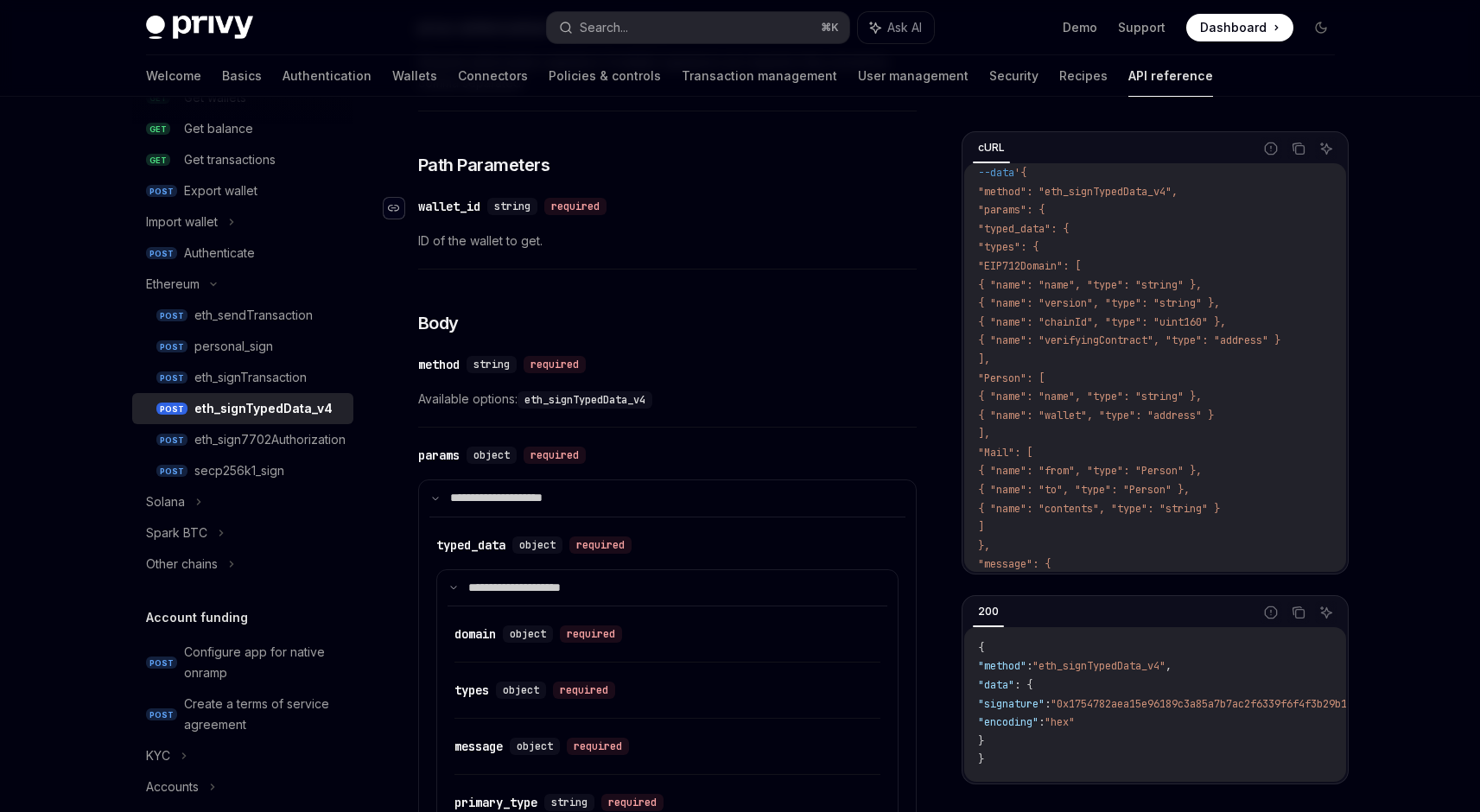
scroll to position [404, 0]
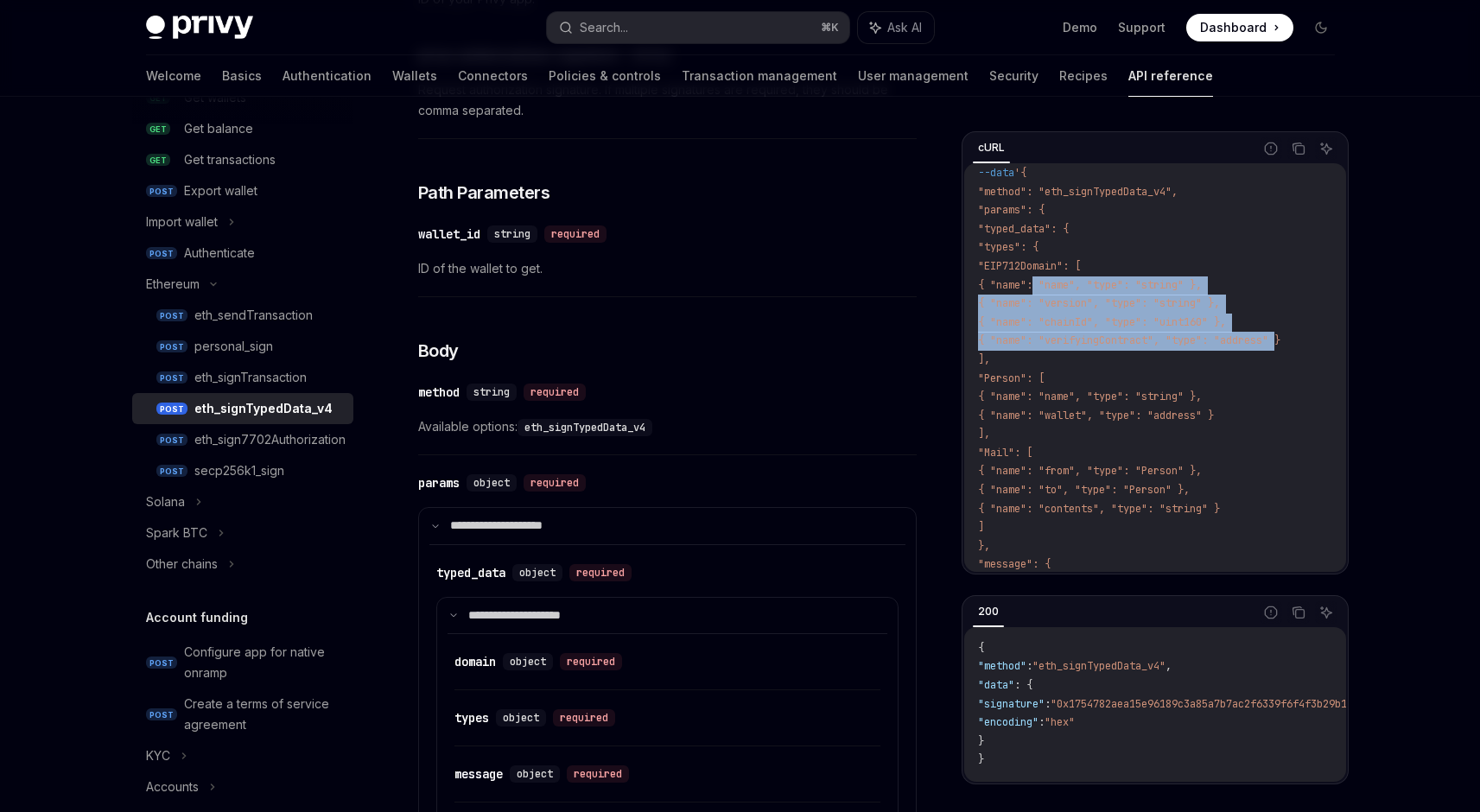
drag, startPoint x: 1035, startPoint y: 280, endPoint x: 1279, endPoint y: 349, distance: 253.6
click at [1279, 349] on code "curl --request POST \ --url https://api.privy.io/v1/wallets/{wallet_id}/rpc \ -…" at bounding box center [1196, 509] width 434 height 876
